Goal: Entertainment & Leisure: Consume media (video, audio)

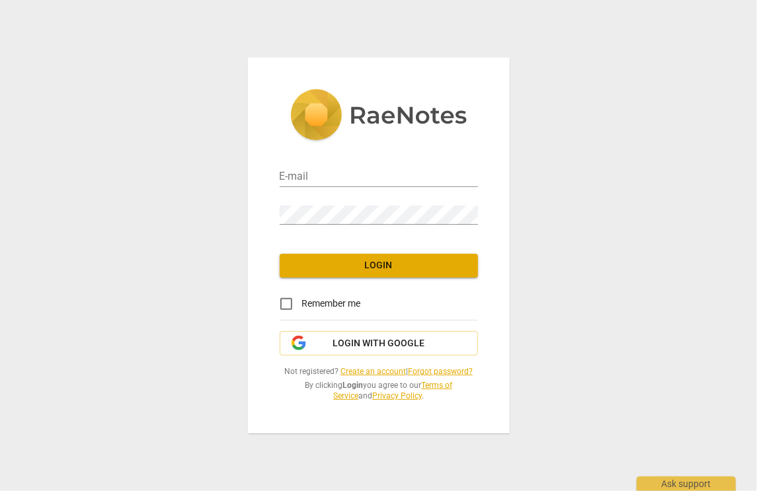
type input "[EMAIL_ADDRESS][DOMAIN_NAME]"
click at [386, 274] on button "Login" at bounding box center [379, 266] width 198 height 24
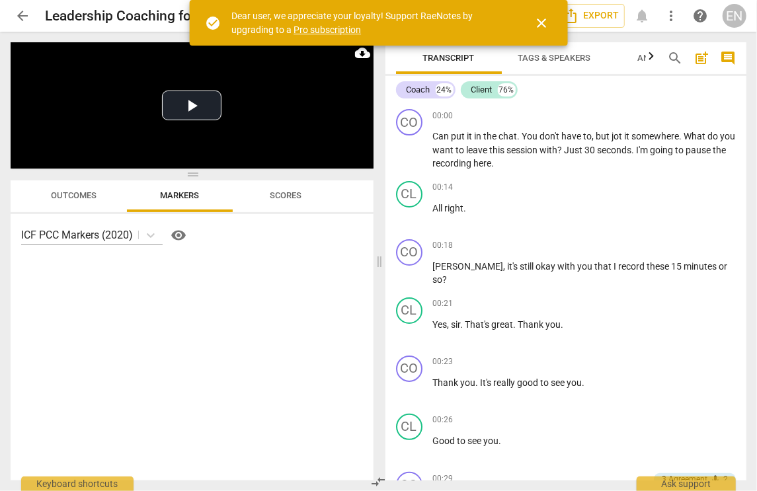
click at [542, 19] on span "close" at bounding box center [542, 23] width 16 height 16
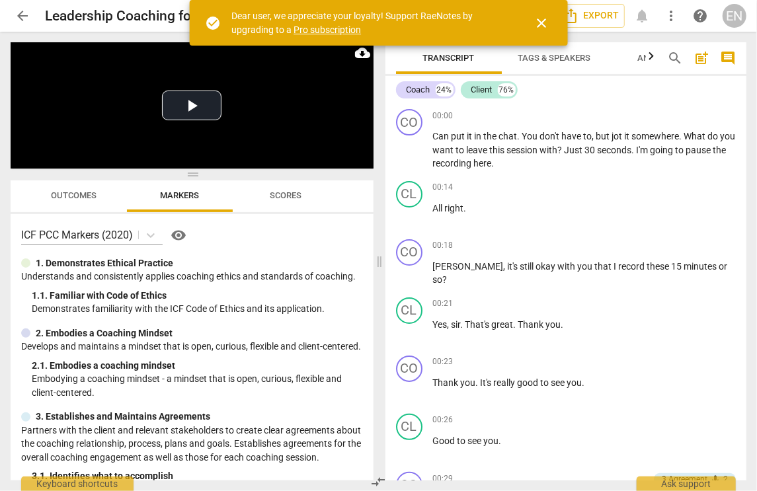
click at [544, 22] on span "close" at bounding box center [542, 23] width 16 height 16
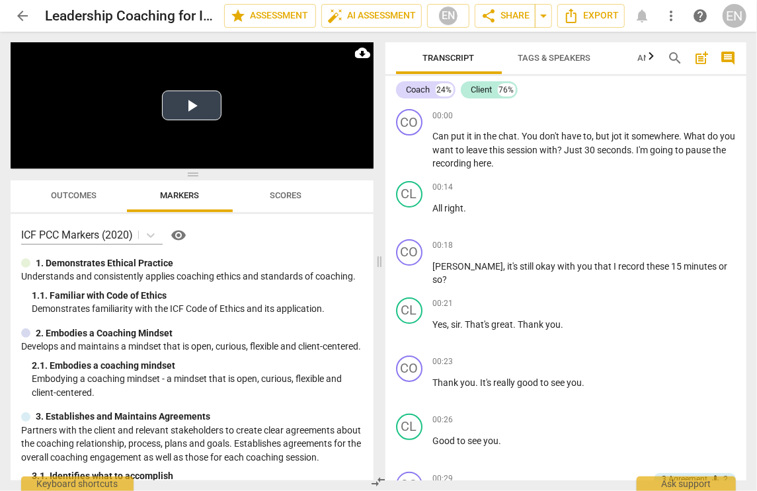
click at [183, 95] on button "Play Video" at bounding box center [192, 106] width 60 height 30
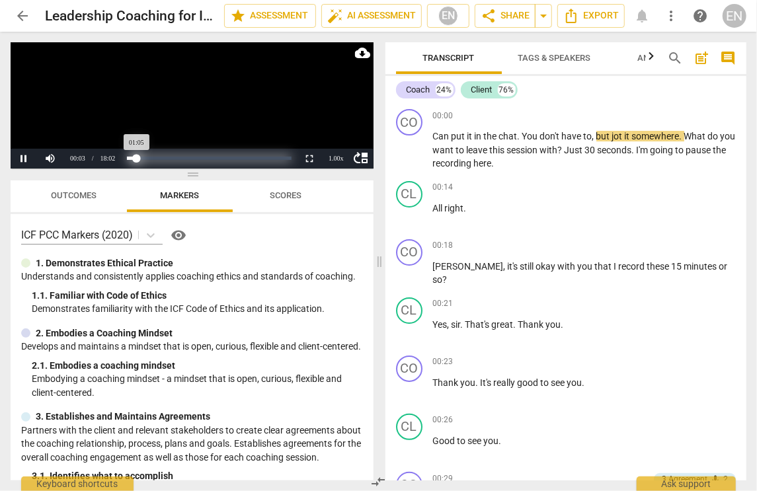
drag, startPoint x: 126, startPoint y: 163, endPoint x: 137, endPoint y: 159, distance: 11.1
click at [137, 159] on div "Progress : 6.02%" at bounding box center [132, 158] width 10 height 3
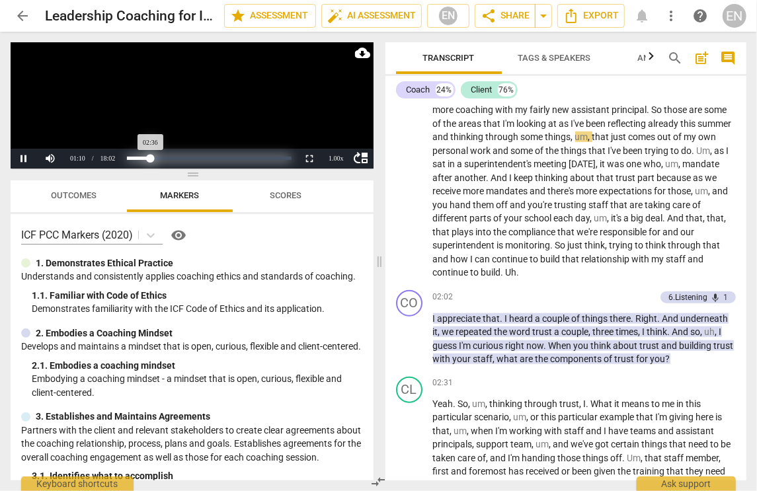
drag, startPoint x: 138, startPoint y: 159, endPoint x: 151, endPoint y: 161, distance: 13.4
click at [151, 160] on div "Progress : 14.46%" at bounding box center [139, 158] width 24 height 3
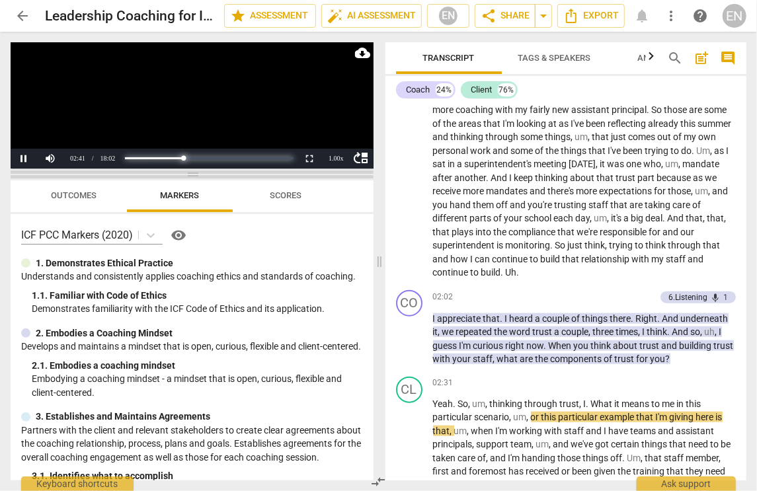
drag, startPoint x: 151, startPoint y: 161, endPoint x: 184, endPoint y: 170, distance: 34.2
click at [184, 170] on div "Play Video move_up Pause Current Time 02:41 / Duration Time 18:02 Loaded : 0% P…" at bounding box center [192, 261] width 363 height 438
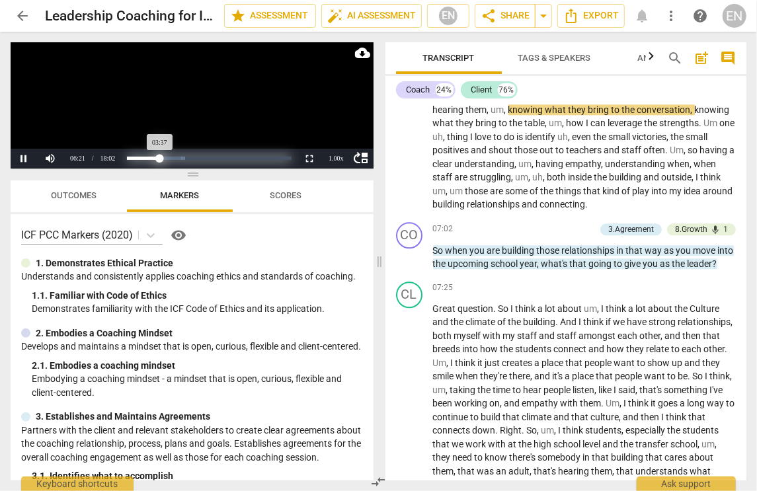
drag, startPoint x: 184, startPoint y: 158, endPoint x: 160, endPoint y: 154, distance: 24.1
click at [160, 157] on div "Progress : 20.08%" at bounding box center [143, 158] width 33 height 3
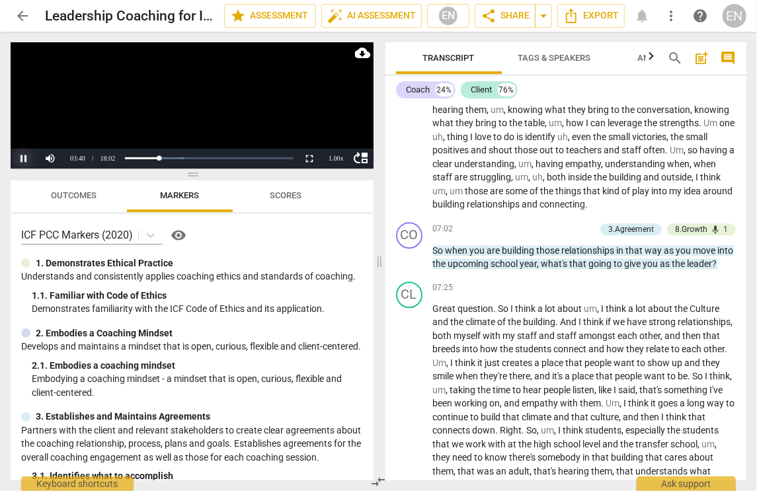
click at [24, 157] on button "Pause" at bounding box center [24, 159] width 26 height 20
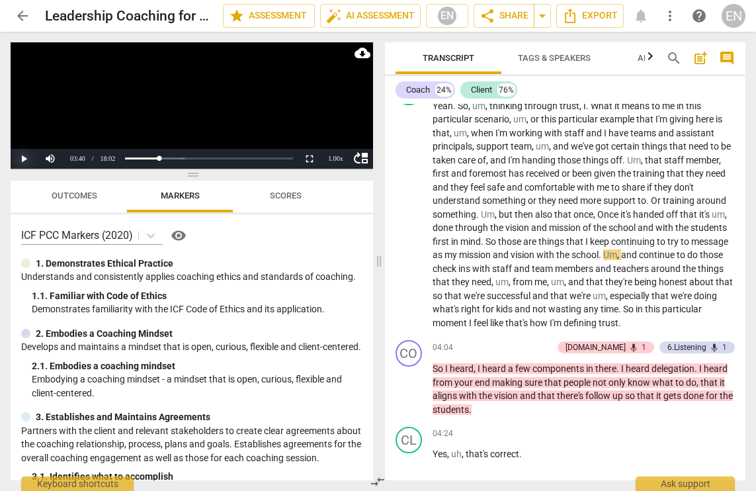
scroll to position [815, 0]
